Goal: Information Seeking & Learning: Learn about a topic

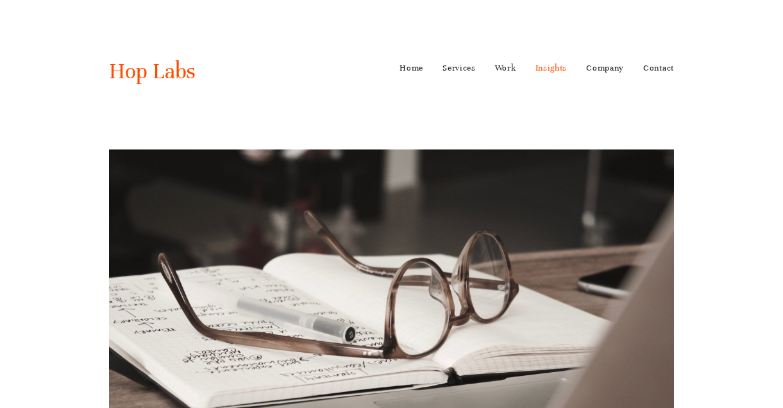
scroll to position [5100, 0]
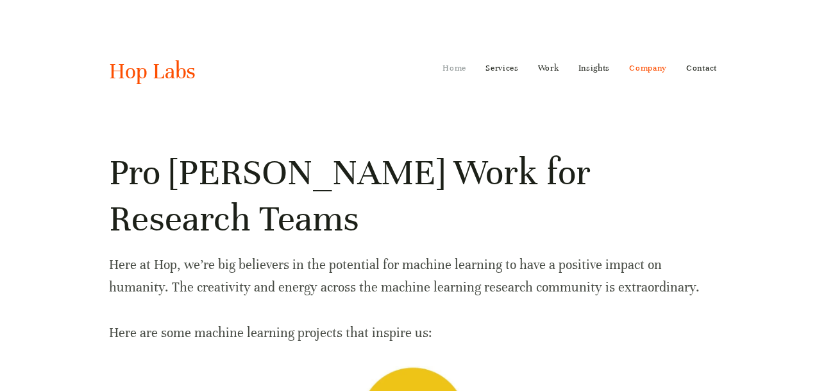
click at [458, 69] on link "Home" at bounding box center [454, 68] width 24 height 21
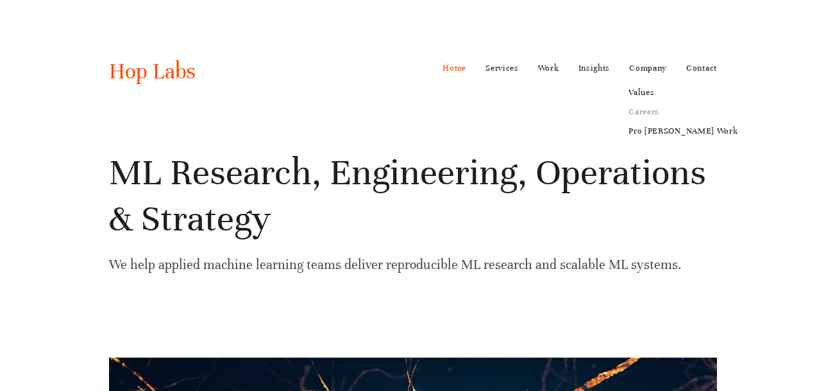
click at [646, 111] on link "Careers" at bounding box center [682, 111] width 127 height 19
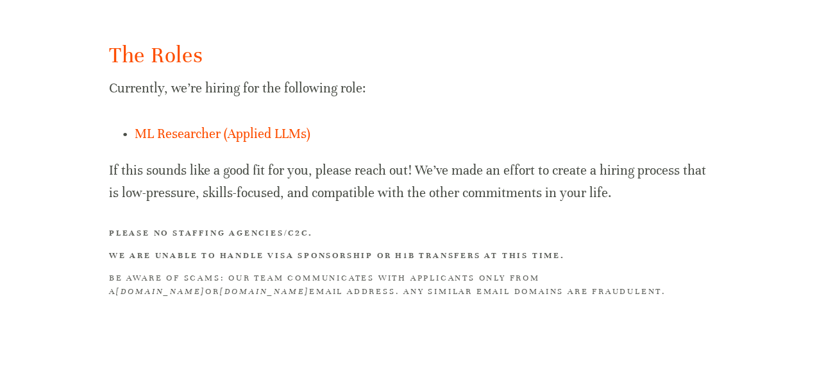
scroll to position [922, 0]
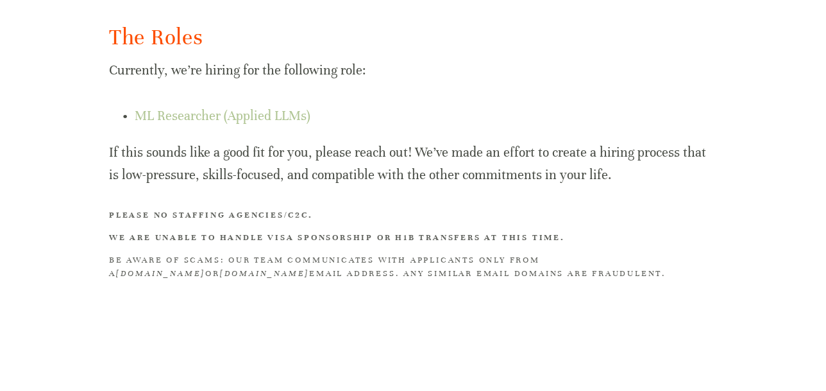
click at [240, 117] on link "ML Researcher (Applied LLMs)" at bounding box center [223, 116] width 176 height 16
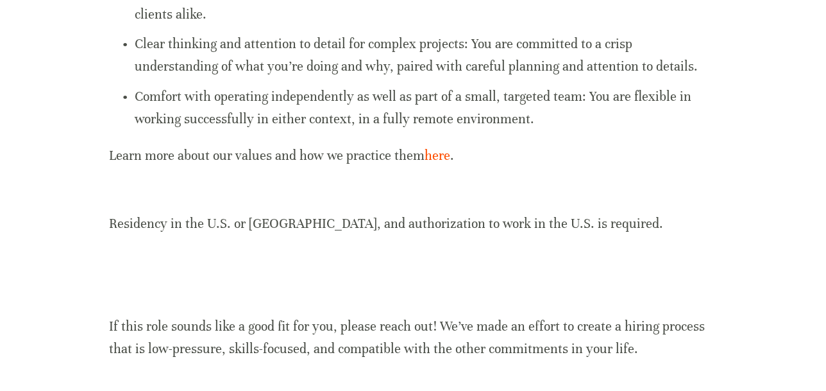
scroll to position [1254, 0]
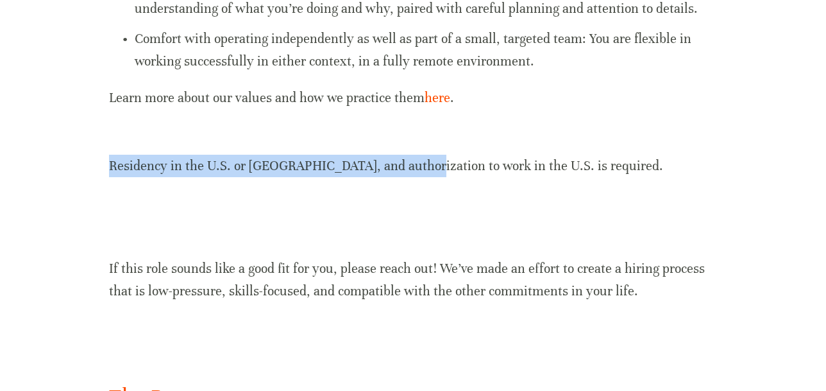
drag, startPoint x: 107, startPoint y: 144, endPoint x: 414, endPoint y: 145, distance: 306.5
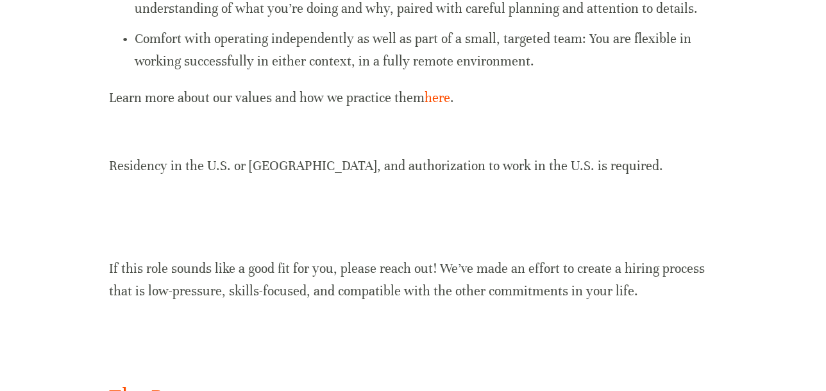
click at [568, 144] on p "Residency in the U.S. or Canada, and authorization to work in the U.S. is requi…" at bounding box center [413, 153] width 608 height 45
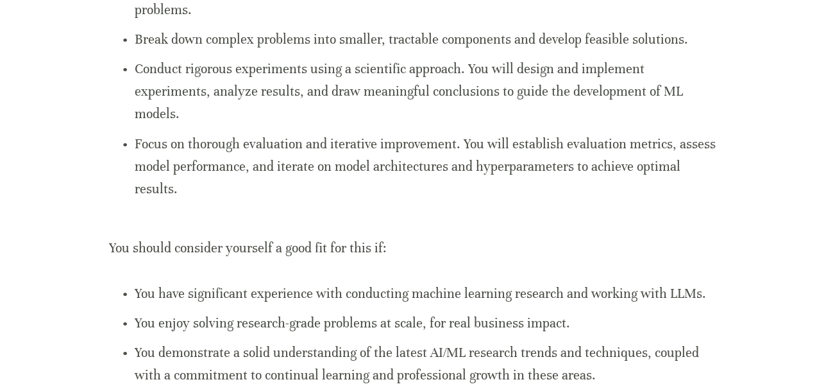
scroll to position [544, 0]
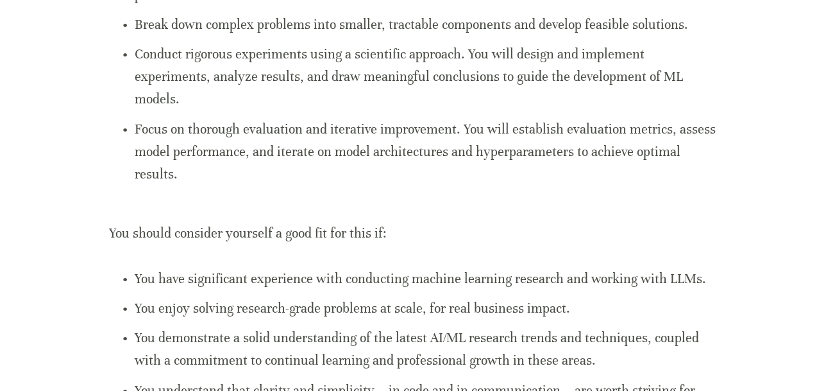
click at [417, 82] on p "Conduct rigorous experiments using a scientific approach. You will design and i…" at bounding box center [426, 77] width 582 height 68
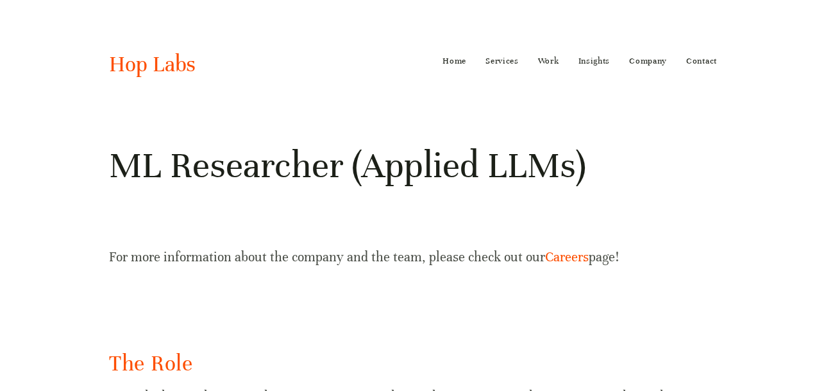
scroll to position [0, 0]
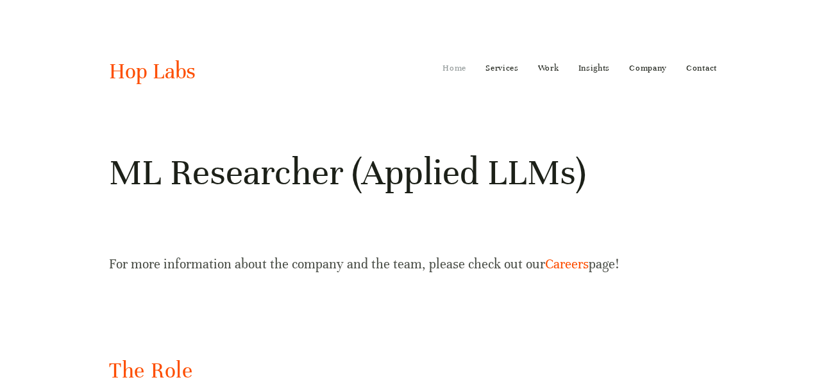
click at [452, 67] on link "Home" at bounding box center [454, 68] width 24 height 21
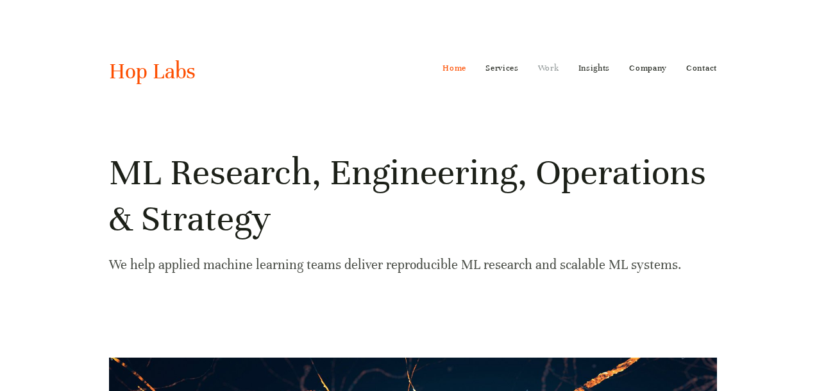
click at [542, 61] on link "Work" at bounding box center [548, 68] width 21 height 21
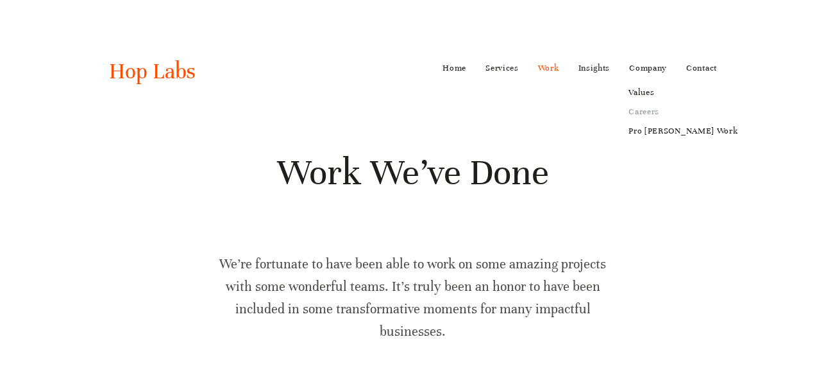
click at [646, 108] on link "Careers" at bounding box center [682, 111] width 127 height 19
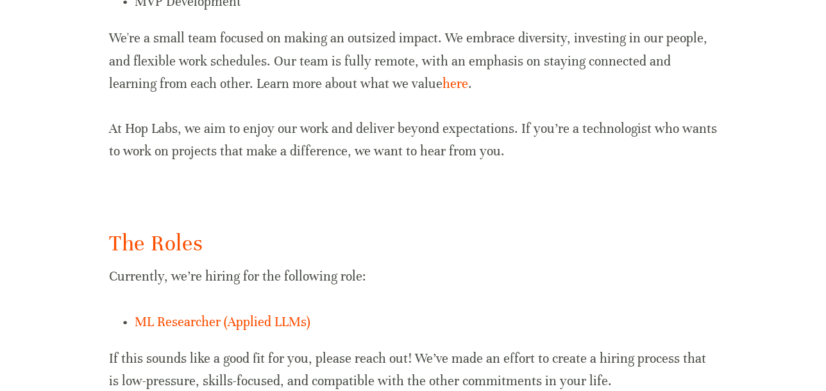
scroll to position [875, 0]
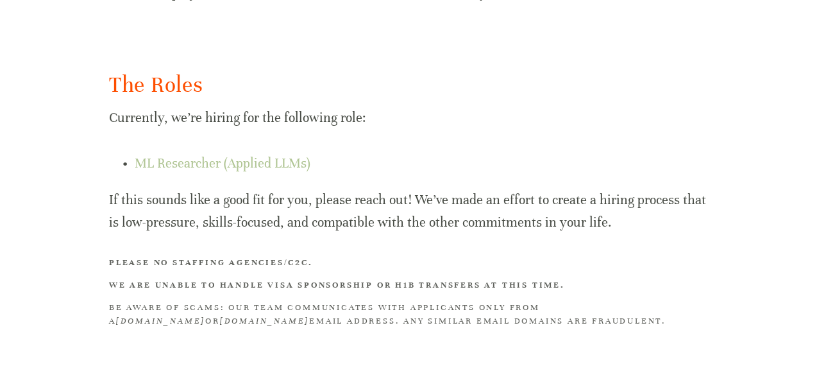
click at [269, 169] on link "ML Researcher (Applied LLMs)" at bounding box center [223, 163] width 176 height 16
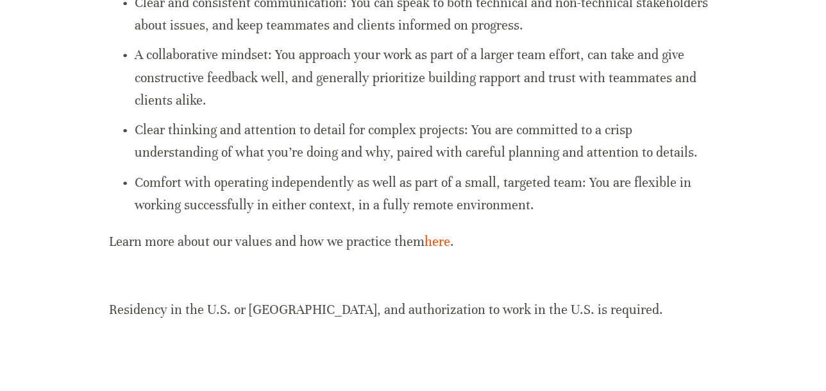
scroll to position [1109, 0]
click at [372, 179] on p "Comfort with operating independently as well as part of a small, targeted team:…" at bounding box center [426, 194] width 582 height 45
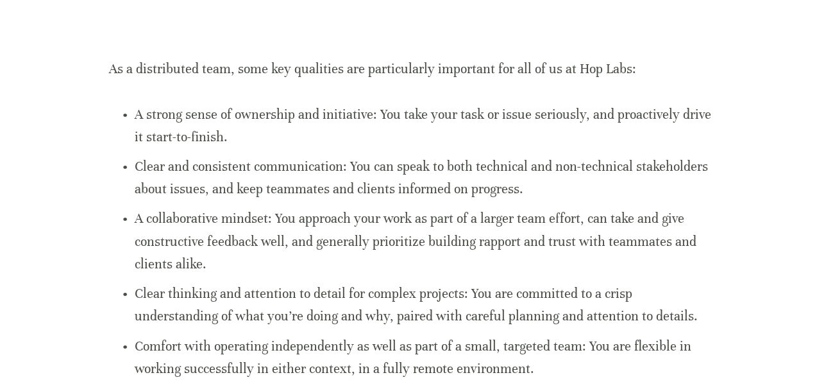
scroll to position [932, 0]
